Goal: Task Accomplishment & Management: Manage account settings

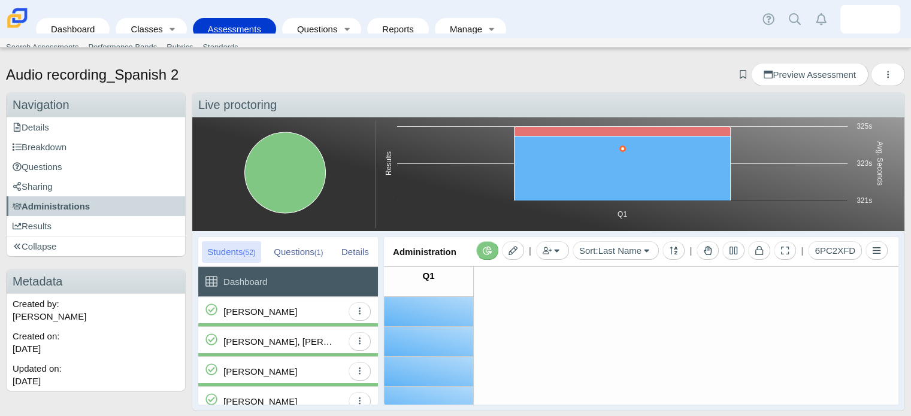
scroll to position [1449, 0]
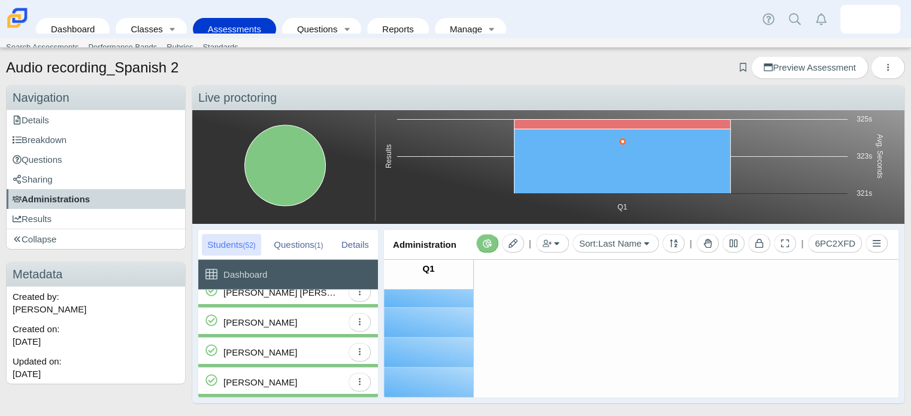
click at [71, 201] on span "Administrations" at bounding box center [51, 199] width 77 height 10
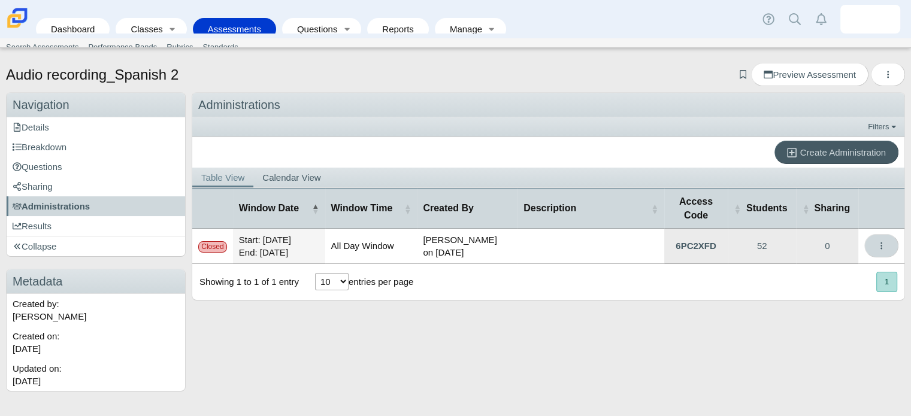
click at [876, 246] on button "More options" at bounding box center [881, 245] width 34 height 23
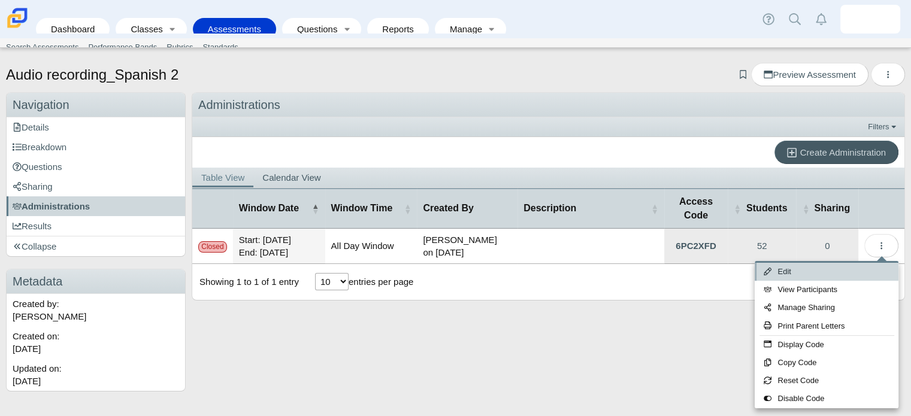
click at [804, 272] on link "Edit" at bounding box center [827, 272] width 144 height 18
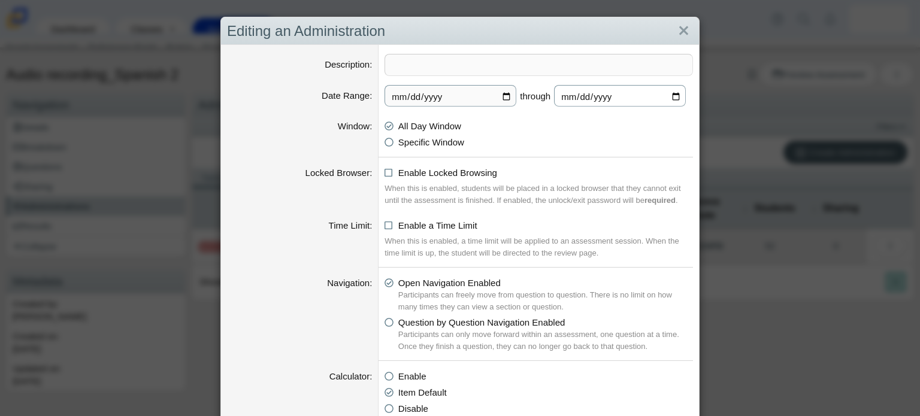
click at [604, 87] on input "[DATE]" at bounding box center [620, 96] width 132 height 22
click at [668, 93] on input "[DATE]" at bounding box center [620, 96] width 132 height 22
type input "[DATE]"
click at [755, 259] on div "Editing an Administration Description Date Range 2025-09-19 through 2025-10-10 …" at bounding box center [460, 208] width 920 height 416
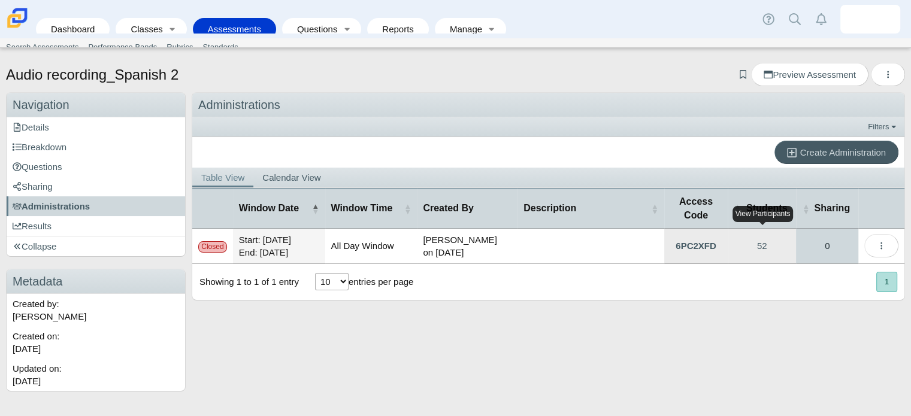
click at [824, 240] on link "0" at bounding box center [827, 246] width 62 height 35
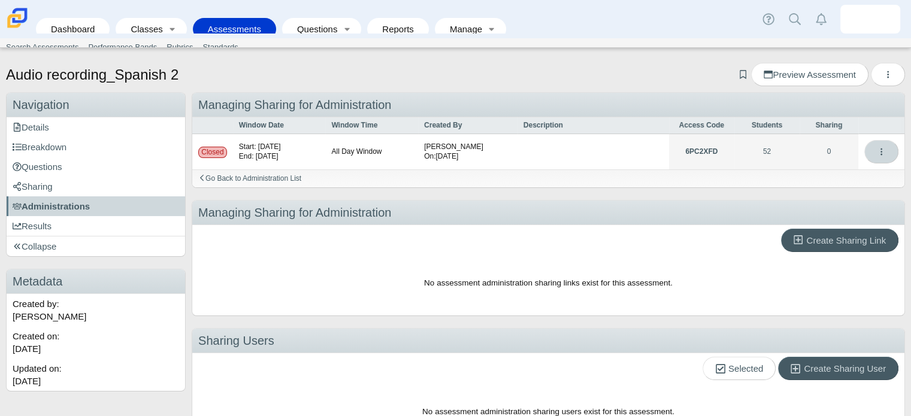
click at [877, 151] on icon "More options" at bounding box center [881, 151] width 9 height 9
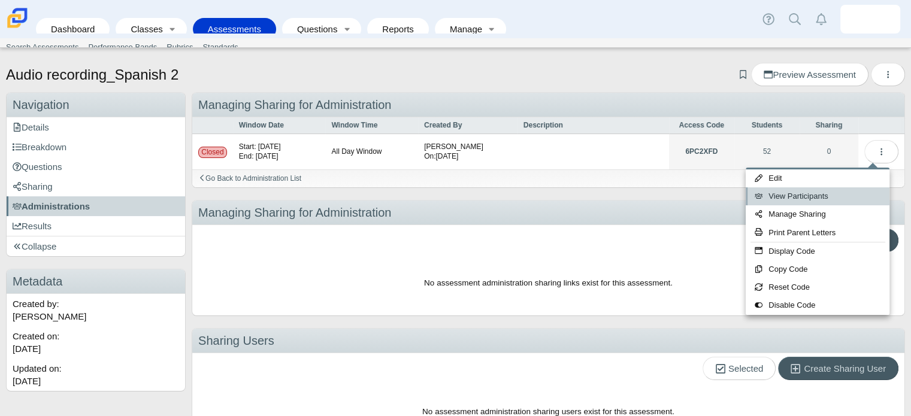
click at [813, 198] on link "View Participants" at bounding box center [818, 196] width 144 height 18
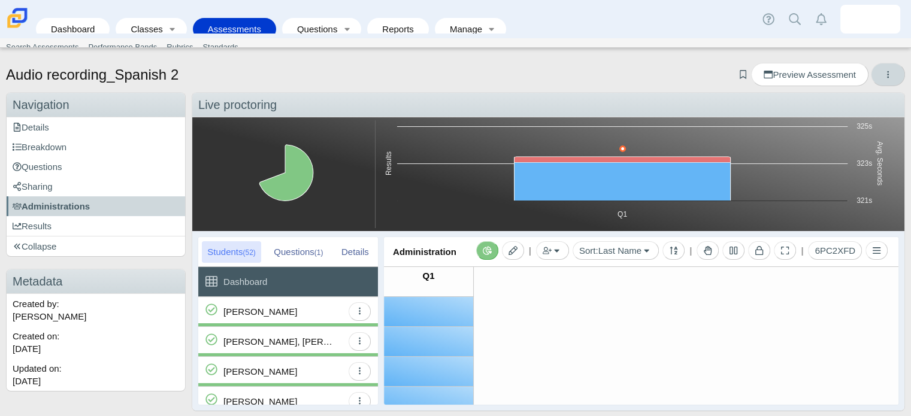
click at [883, 70] on icon "More options" at bounding box center [887, 74] width 9 height 9
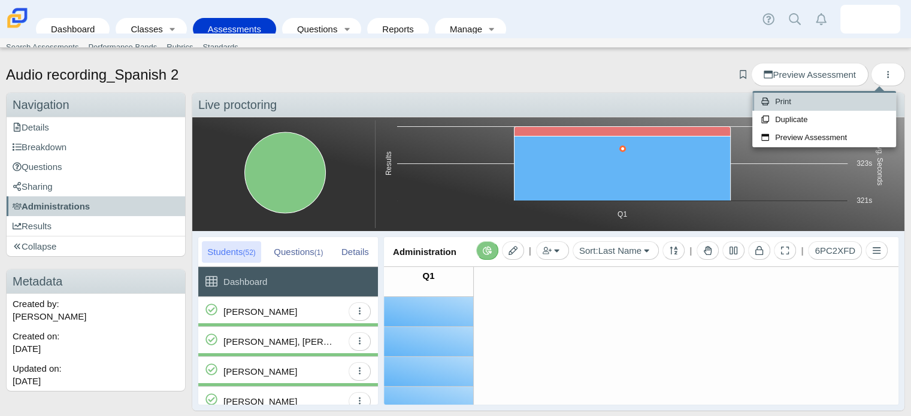
click at [812, 99] on link "Print" at bounding box center [824, 102] width 144 height 18
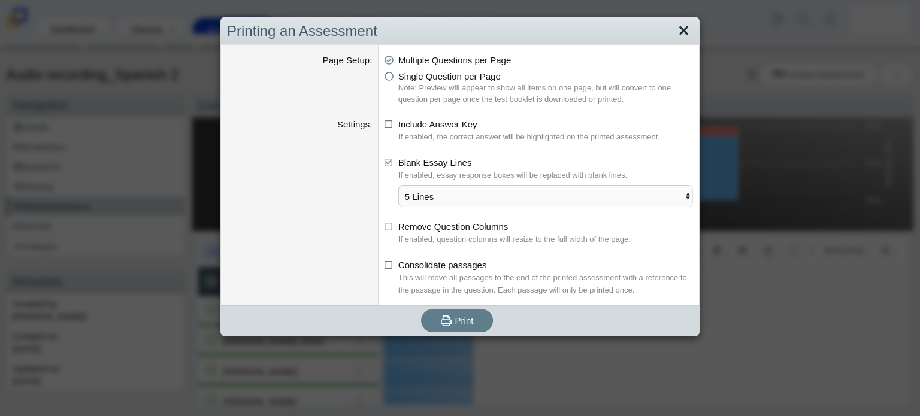
click at [683, 40] on link "Close" at bounding box center [683, 31] width 19 height 20
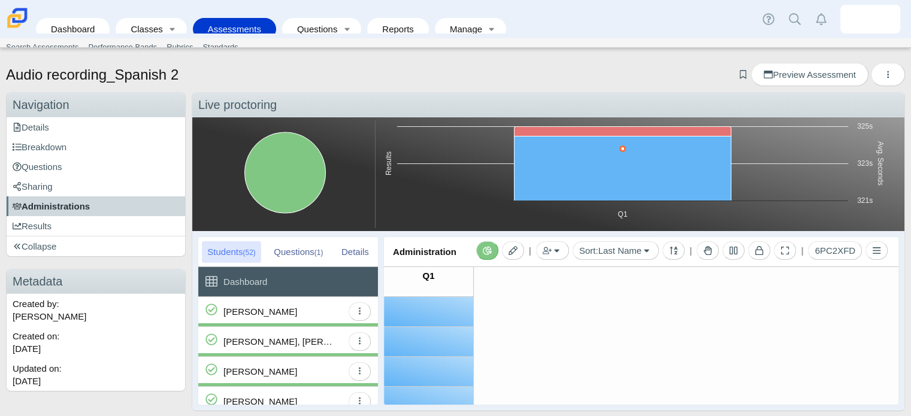
click at [92, 202] on link "Administrations" at bounding box center [96, 206] width 178 height 20
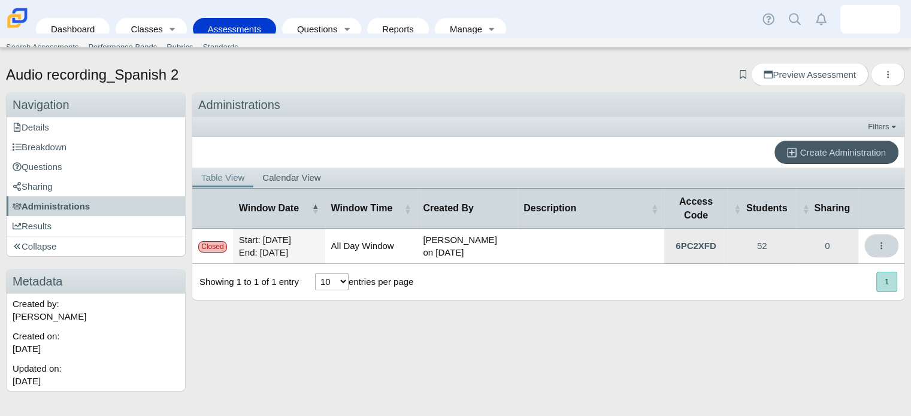
click at [877, 241] on icon "More options" at bounding box center [881, 245] width 9 height 9
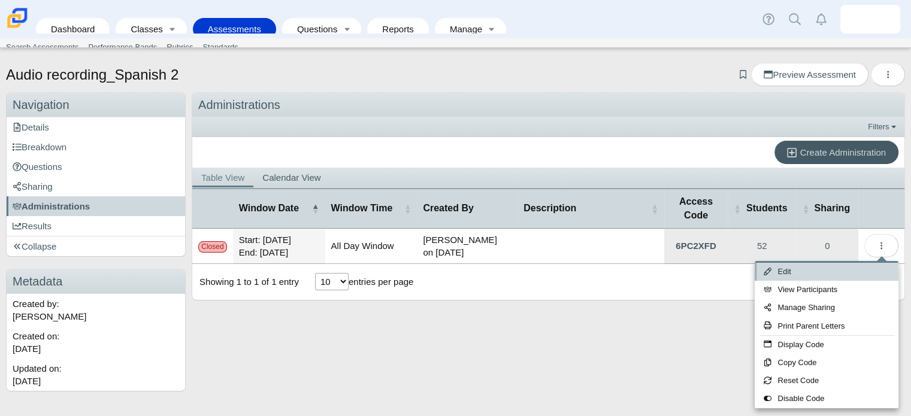
click at [780, 272] on link "Edit" at bounding box center [827, 272] width 144 height 18
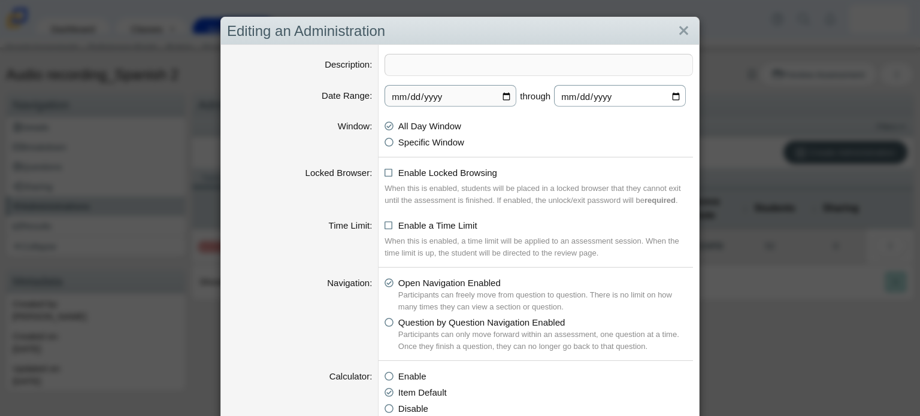
click at [670, 97] on input "[DATE]" at bounding box center [620, 96] width 132 height 22
type input "[DATE]"
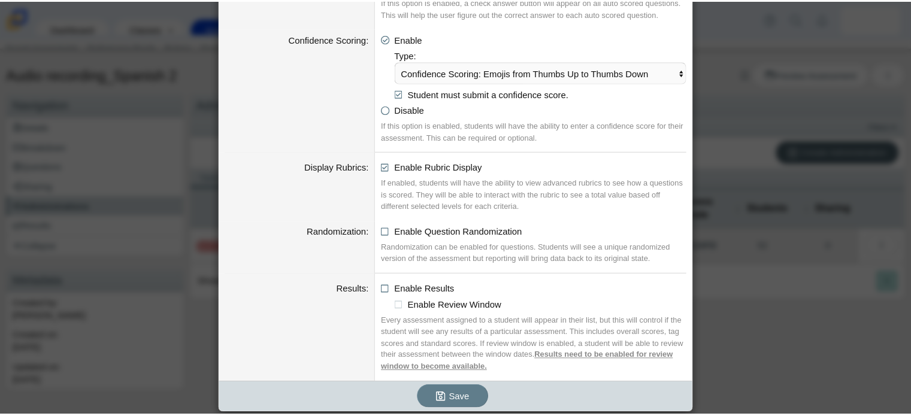
scroll to position [1277, 0]
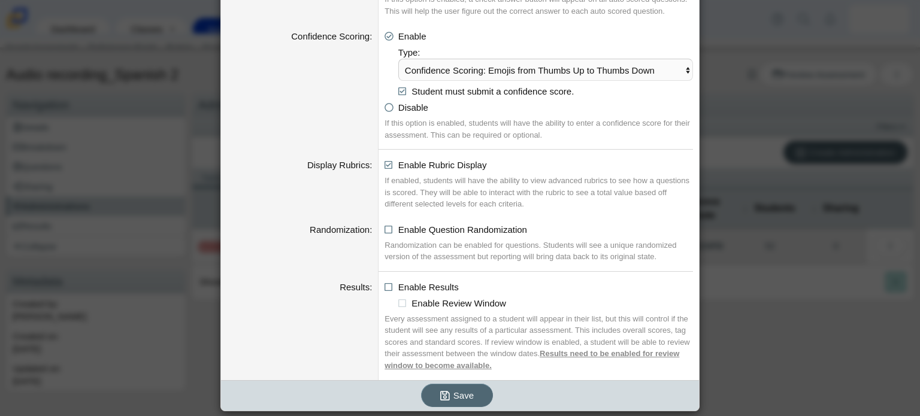
click at [457, 391] on span "Save" at bounding box center [463, 395] width 20 height 10
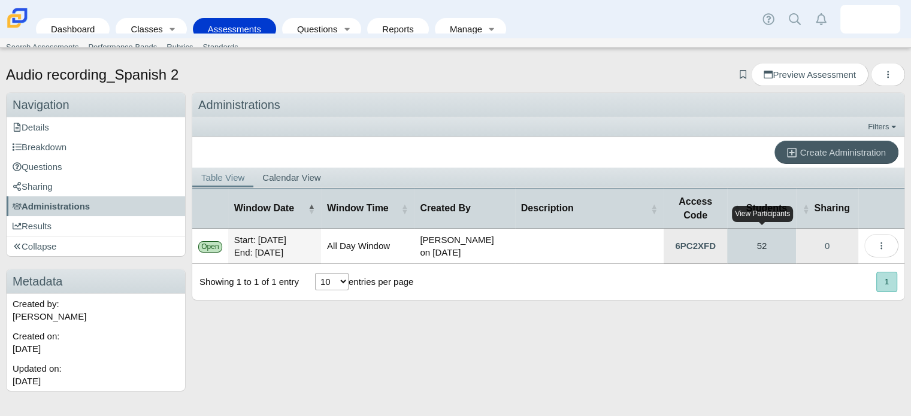
click at [767, 239] on link "52" at bounding box center [761, 246] width 69 height 35
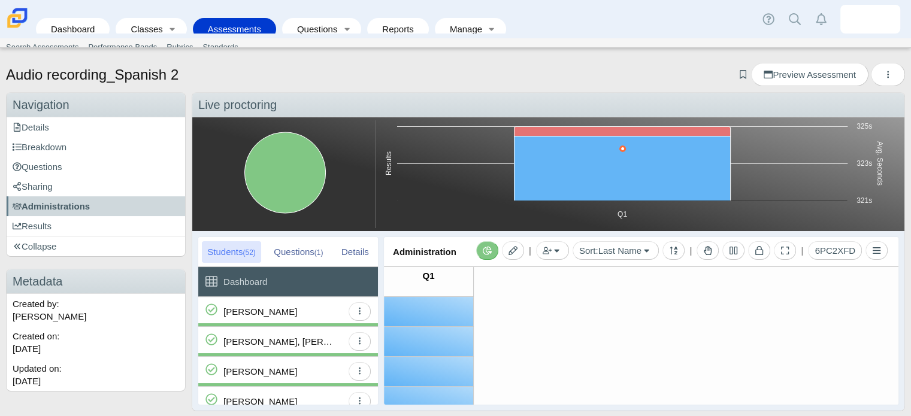
click at [767, 239] on div "| Add by Student Add by Class Sort: Last Name Last Name First Name ID Anonymous…" at bounding box center [681, 251] width 415 height 30
